Goal: Use online tool/utility: Utilize a website feature to perform a specific function

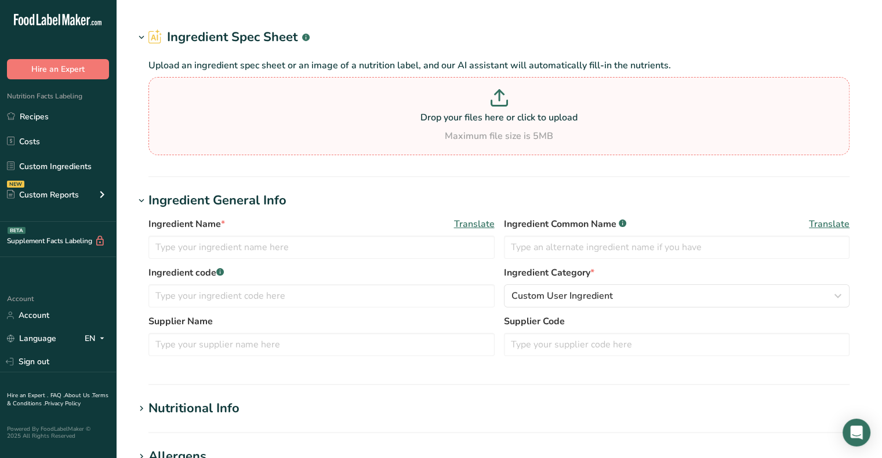
type input "Organic Vanilla Latte Clover Sonoma"
type input "12"
select select "5"
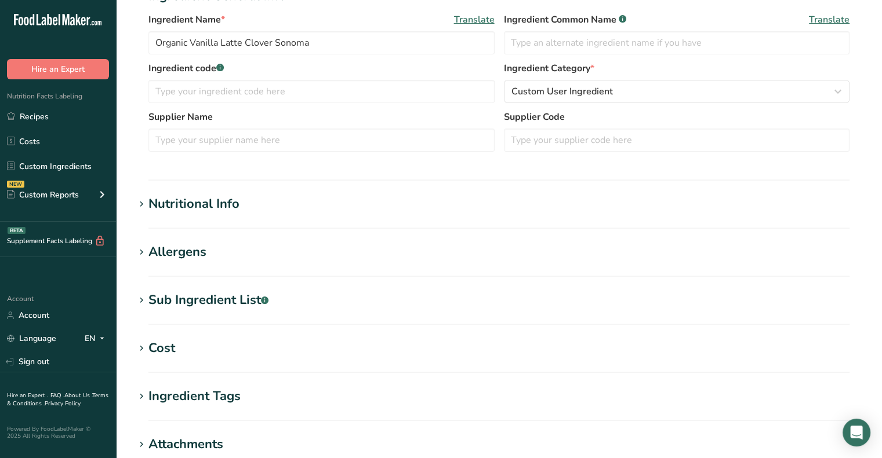
scroll to position [236, 0]
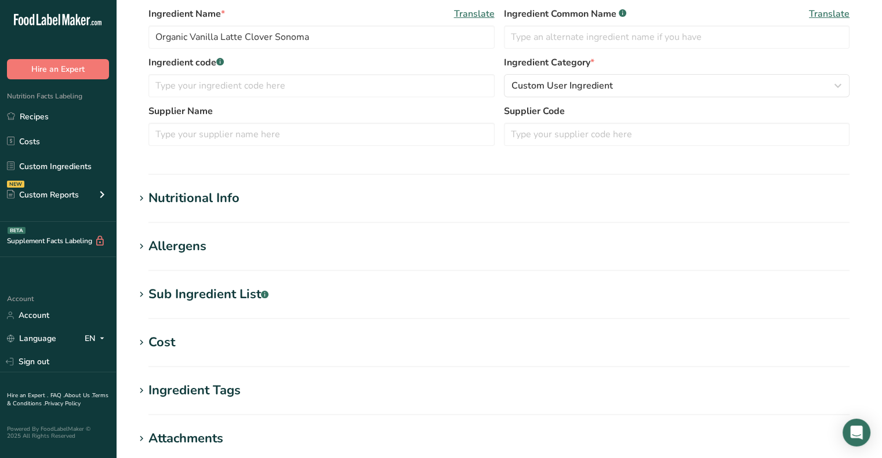
click at [376, 194] on h1 "Nutritional Info" at bounding box center [498, 198] width 729 height 19
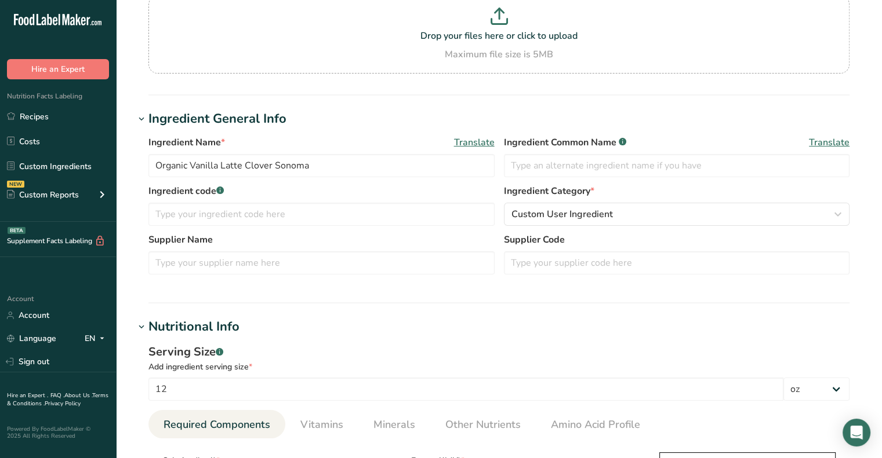
scroll to position [0, 0]
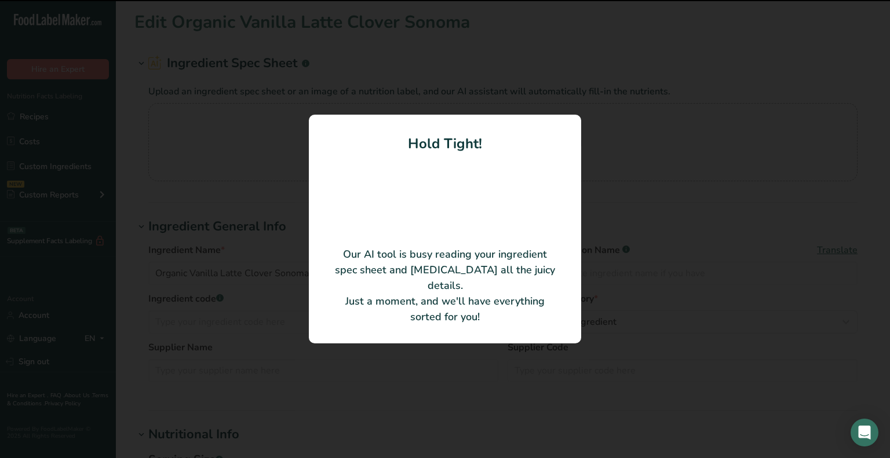
type input "100"
type input "85.16"
type KJ "356.31"
type Fat "3.22"
type Fat "2.03"
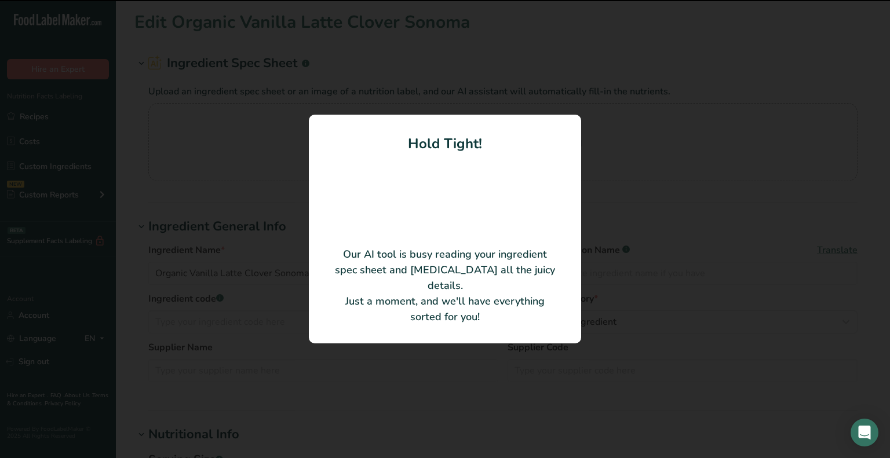
type Fat "0"
type input "13.63"
type input "47.81"
type Carbohydrates "8.1"
type Sugars "7.48"
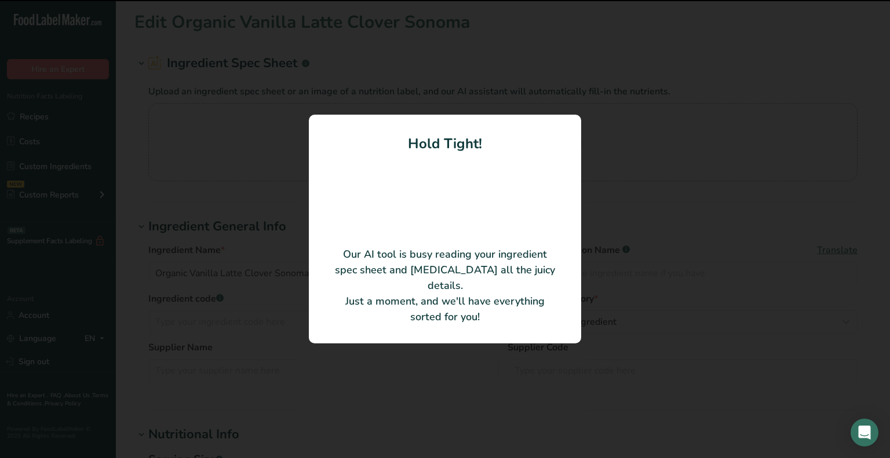
type Sugars "3"
type input "3.27"
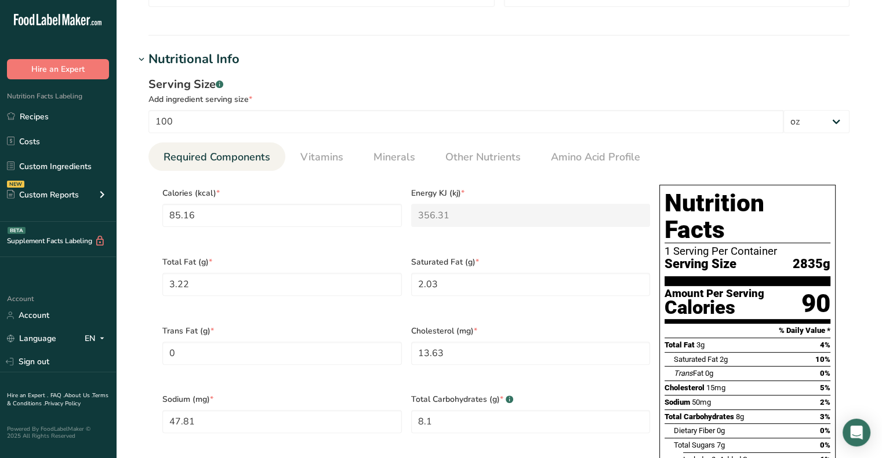
scroll to position [320, 0]
click at [820, 118] on select "g kg mg mcg lb oz l mL fl oz tbsp tsp cup qt gallon" at bounding box center [816, 121] width 66 height 23
select select "0"
click at [783, 110] on select "g kg mg mcg lb oz l mL fl oz tbsp tsp cup qt gallon" at bounding box center [816, 121] width 66 height 23
type input "91.2052"
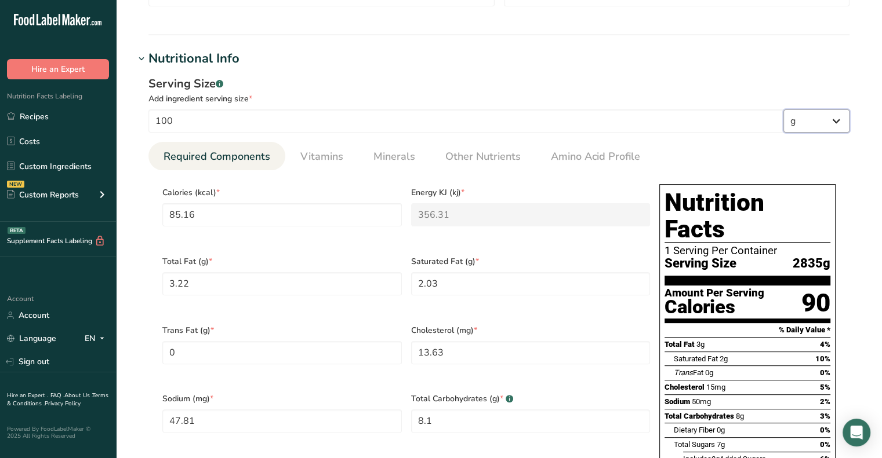
type KJ "381.602"
type Fat "3.4685"
type Fat "2.1899"
type Fat "0.1793"
type input "14.0153"
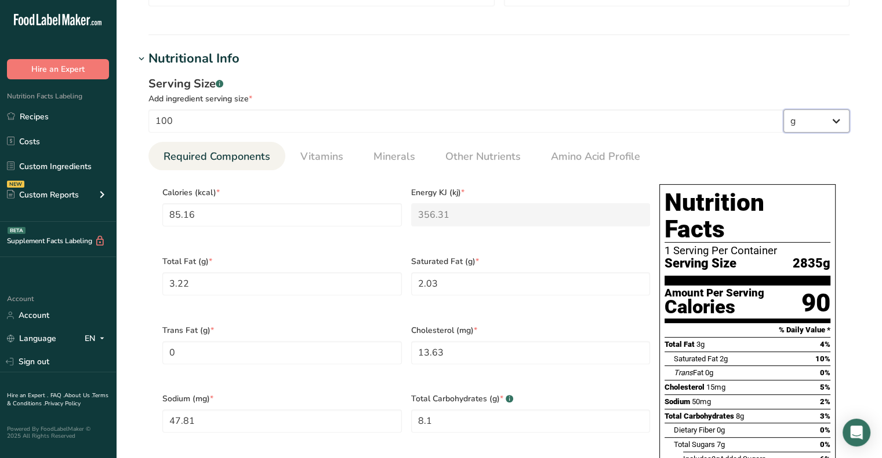
type input "52.1105"
type Carbohydrates "8.7654"
type Sugars "8.0952"
type Sugars "3.2275"
type input "3.5685"
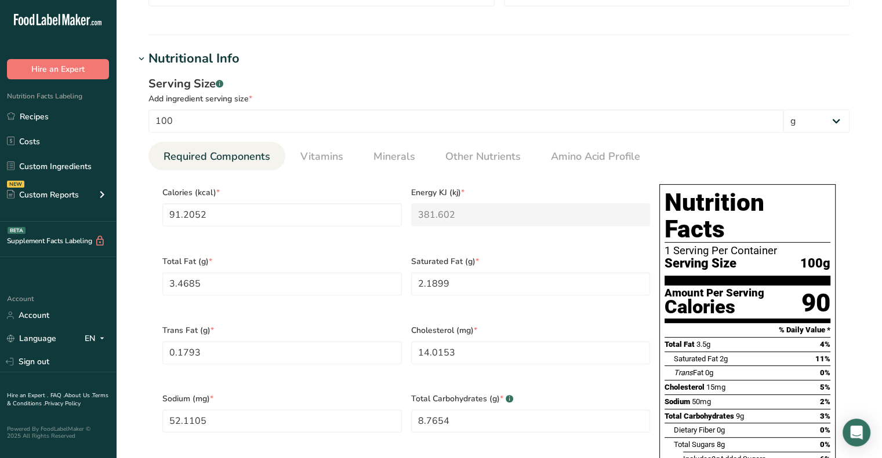
click at [719, 38] on section "Edit Organic Vanilla Latte Clover Sonoma Ingredient Spec Sheet .a-a{fill:#34736…" at bounding box center [499, 348] width 766 height 1336
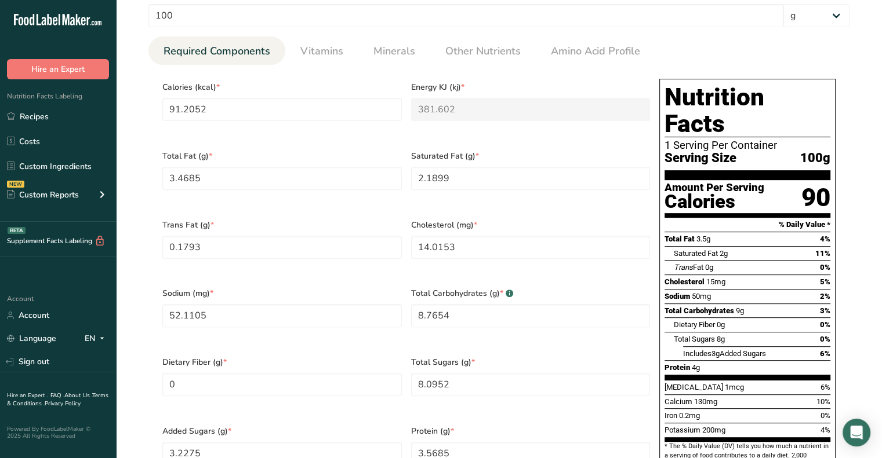
scroll to position [426, 0]
click at [417, 317] on div "Total Carbohydrates (g) * .a-a{fill:#347362;}.b-a{fill:#fff;} 8.7654" at bounding box center [530, 314] width 249 height 69
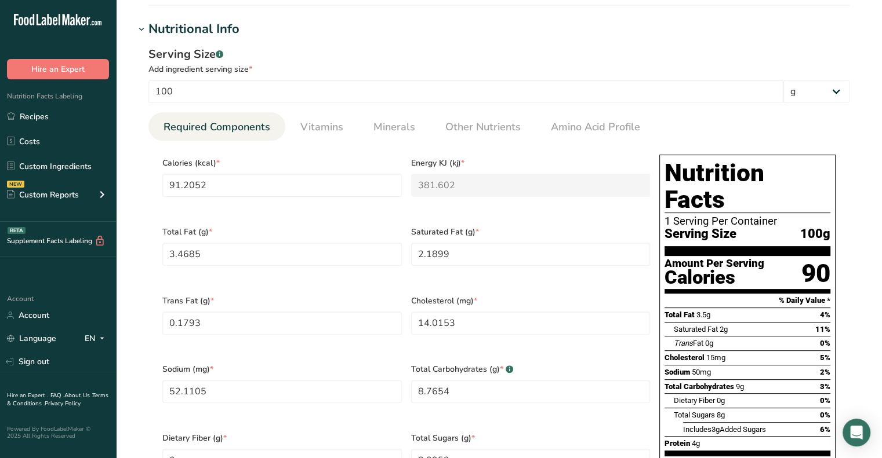
scroll to position [350, 0]
click at [328, 136] on link "Vitamins" at bounding box center [322, 127] width 52 height 30
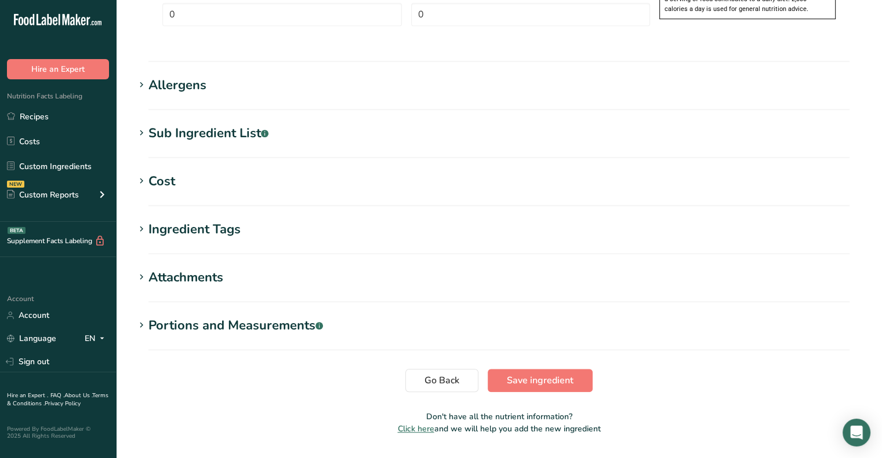
scroll to position [876, 0]
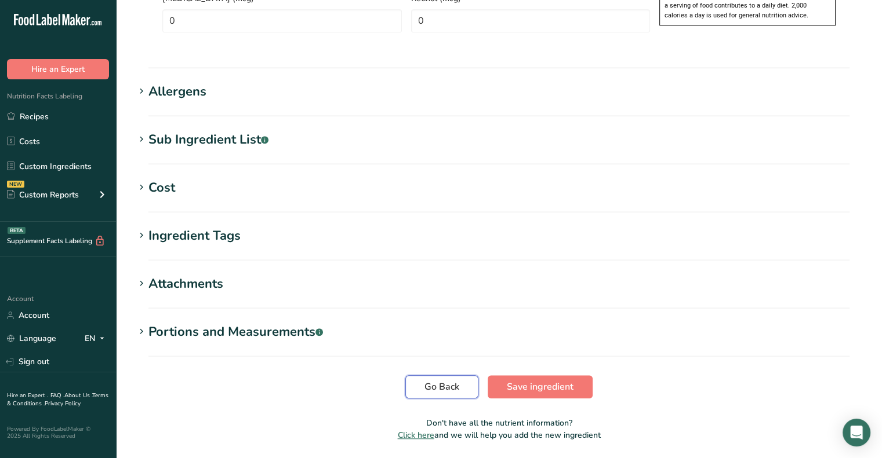
click at [421, 376] on button "Go Back" at bounding box center [441, 387] width 73 height 23
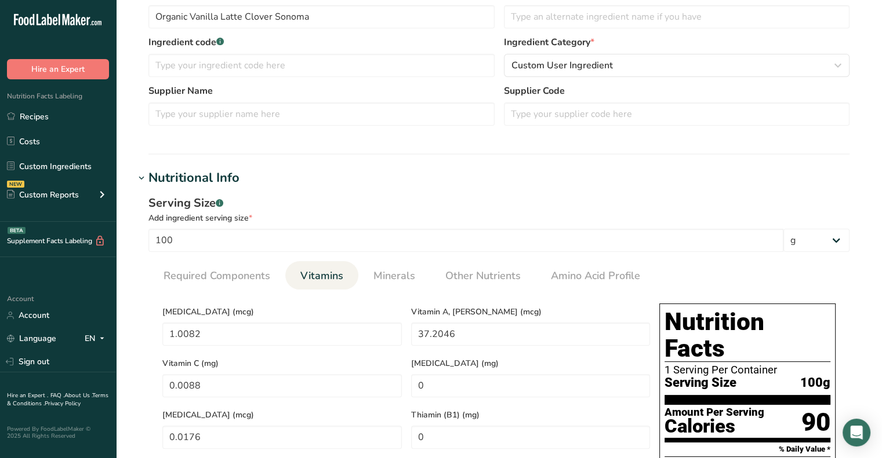
scroll to position [0, 0]
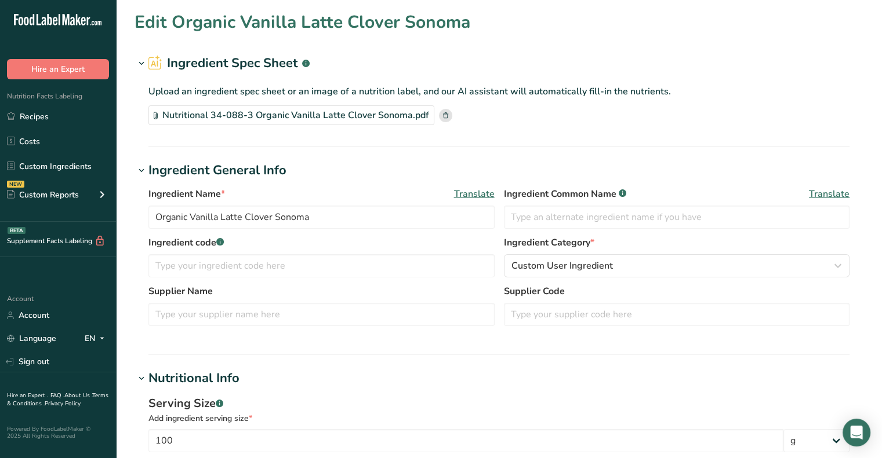
click at [439, 116] on rect at bounding box center [445, 115] width 13 height 13
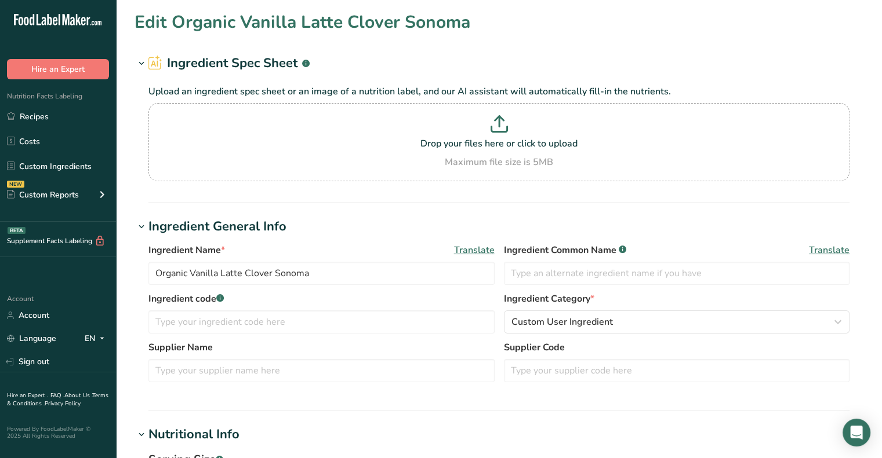
click at [384, 402] on section "Ingredient General Info Ingredient Name * Translate Organic Vanilla Latte Clove…" at bounding box center [498, 314] width 729 height 194
